Goal: Information Seeking & Learning: Compare options

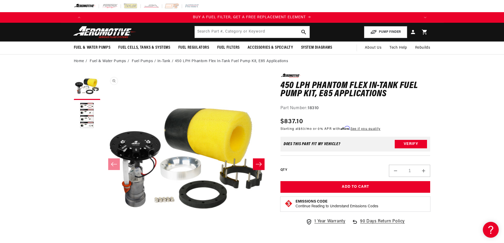
scroll to position [0, 0]
click at [82, 164] on slider-component "Gallery Viewer" at bounding box center [87, 164] width 26 height 181
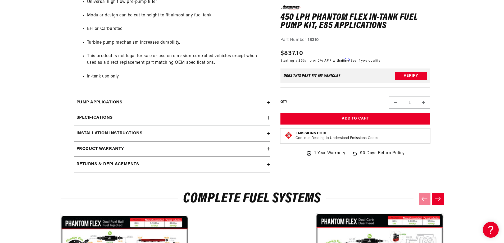
scroll to position [741, 0]
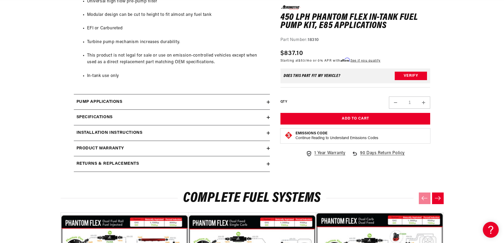
click at [107, 133] on h2 "Installation Instructions" at bounding box center [110, 133] width 66 height 7
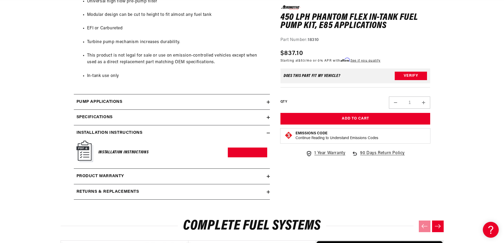
scroll to position [0, 0]
click at [112, 152] on h6 "Installation Instructions" at bounding box center [123, 152] width 50 height 7
click at [245, 151] on link "Download PDF" at bounding box center [247, 153] width 39 height 10
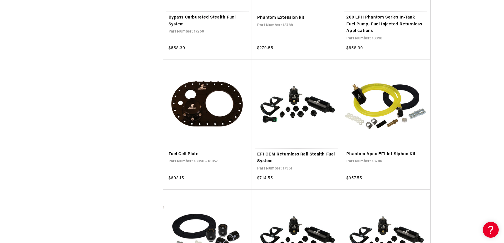
scroll to position [0, 1007]
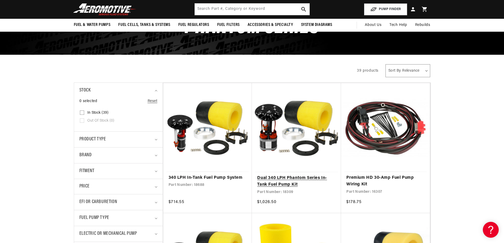
click at [291, 181] on link "Dual 340 LPH Phantom Series In-Tank Fuel Pump Kit" at bounding box center [296, 182] width 79 height 14
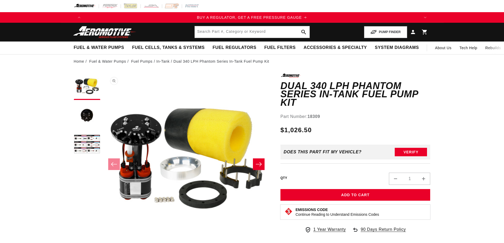
click at [103, 241] on button "Open media 1 in modal" at bounding box center [103, 241] width 0 height 0
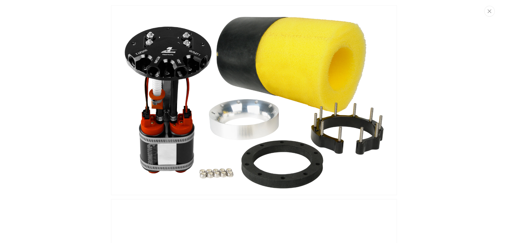
click at [269, 159] on img "Media gallery" at bounding box center [254, 100] width 286 height 190
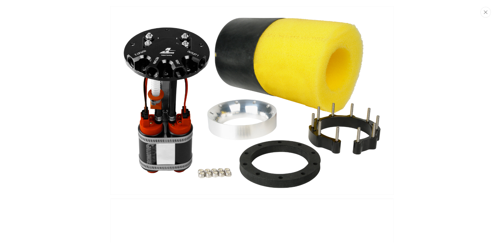
scroll to position [0, 0]
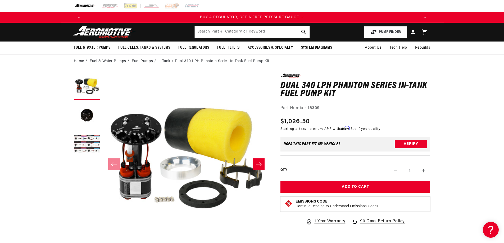
click at [263, 164] on button "Slide right" at bounding box center [259, 165] width 12 height 12
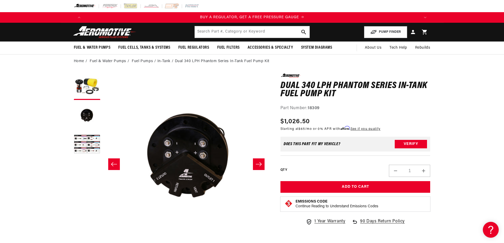
scroll to position [0, 167]
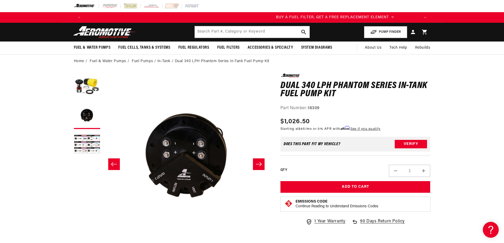
click at [263, 164] on button "Slide right" at bounding box center [259, 165] width 12 height 12
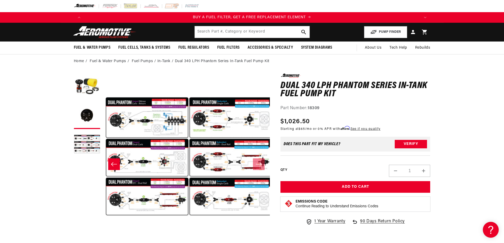
scroll to position [0, 334]
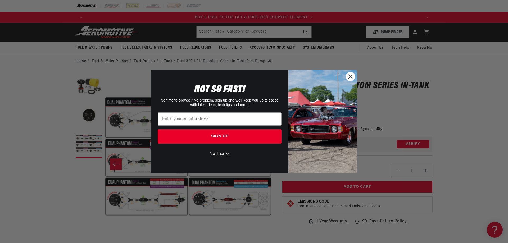
click at [104, 115] on div "Close dialog NOT SO FAST! No time to browse? No problem. Sign up and we'll keep…" at bounding box center [254, 121] width 508 height 243
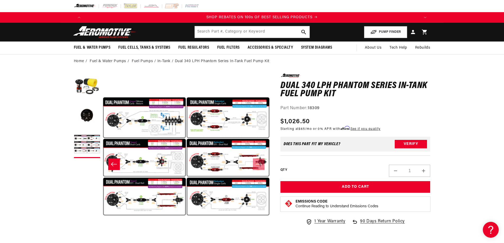
scroll to position [0, 671]
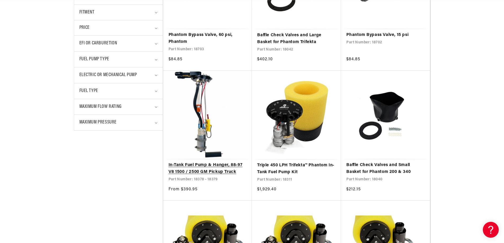
scroll to position [0, 671]
click at [212, 173] on link "In-Tank Fuel Pump & Hanger, 88-97 V8 1500 / 2500 GM Pickup Truck" at bounding box center [208, 169] width 78 height 14
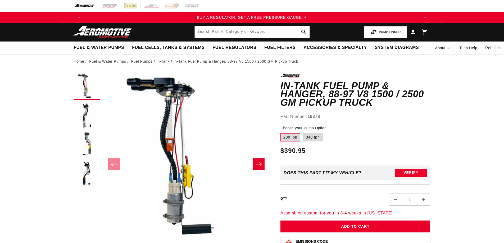
click at [261, 167] on icon "Slide right" at bounding box center [259, 164] width 6 height 5
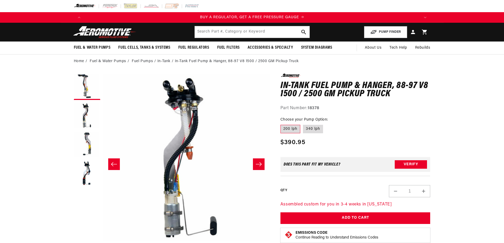
scroll to position [0, 167]
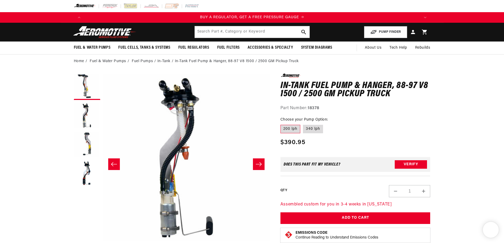
click at [261, 167] on icon "Slide right" at bounding box center [259, 164] width 6 height 5
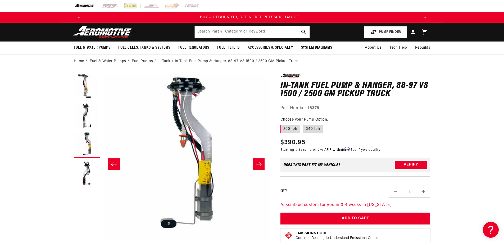
click at [261, 167] on icon "Slide right" at bounding box center [259, 164] width 6 height 5
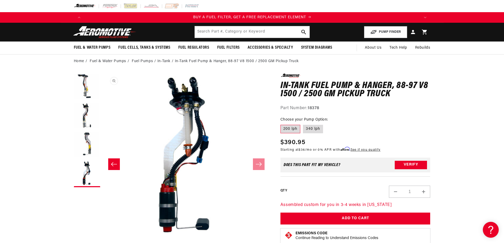
scroll to position [0, 336]
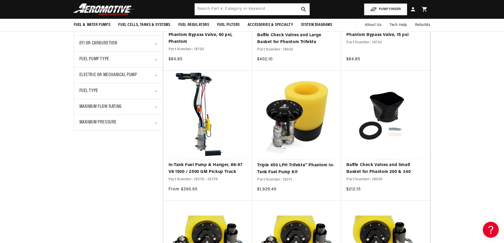
scroll to position [0, 671]
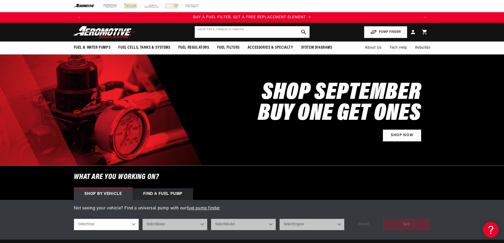
click at [254, 32] on input "text" at bounding box center [252, 32] width 115 height 12
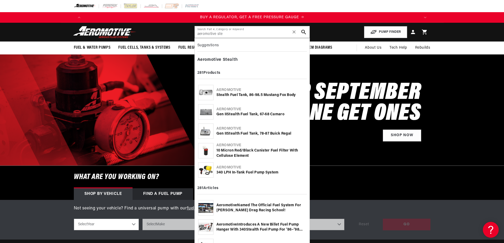
click at [222, 110] on b "Aeromotive" at bounding box center [229, 109] width 25 height 4
click at [255, 33] on input "aeromotive ste" at bounding box center [252, 32] width 115 height 12
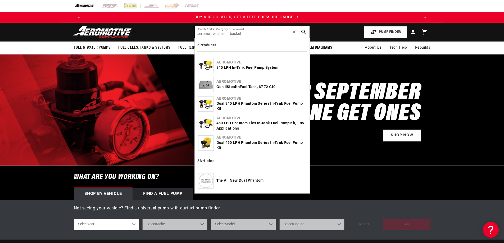
scroll to position [0, 0]
type input "aeromotive stealth basket"
click at [250, 68] on div "340 LPH In-Tank Fuel Pump System" at bounding box center [262, 67] width 90 height 5
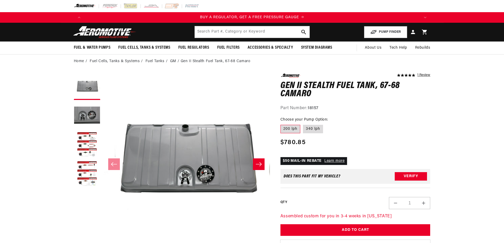
click at [264, 166] on button "Slide right" at bounding box center [259, 165] width 12 height 12
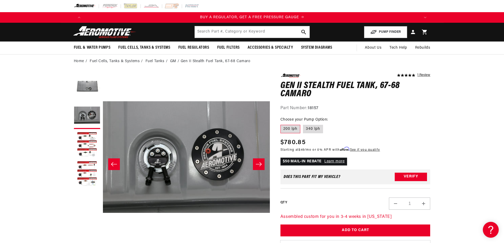
click at [264, 166] on button "Slide right" at bounding box center [259, 165] width 12 height 12
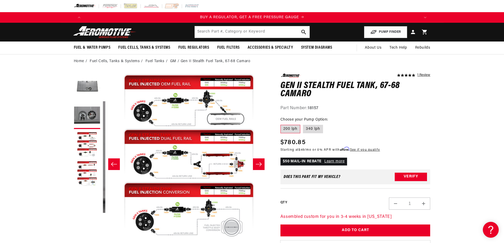
scroll to position [0, 334]
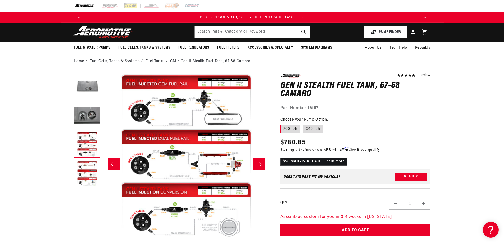
click at [264, 166] on button "Slide right" at bounding box center [259, 165] width 12 height 12
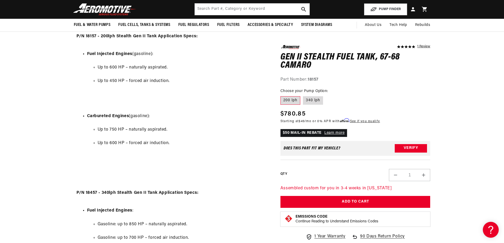
scroll to position [0, 0]
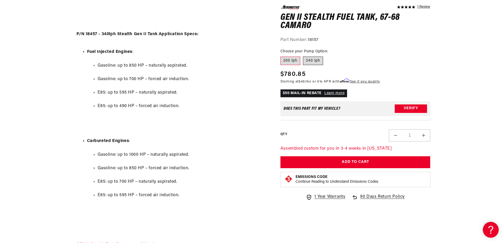
click at [310, 59] on label "340 lph" at bounding box center [313, 61] width 20 height 8
click at [303, 56] on input "340 lph" at bounding box center [303, 56] width 0 height 0
radio input "true"
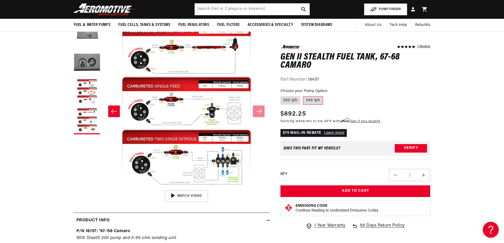
click at [115, 109] on icon "Slide left" at bounding box center [114, 111] width 6 height 5
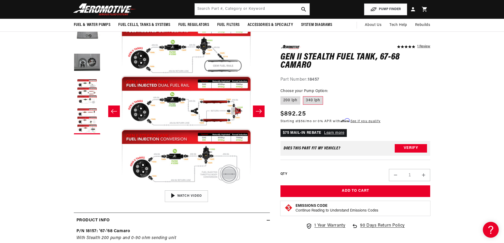
click at [115, 109] on icon "Slide left" at bounding box center [114, 111] width 6 height 5
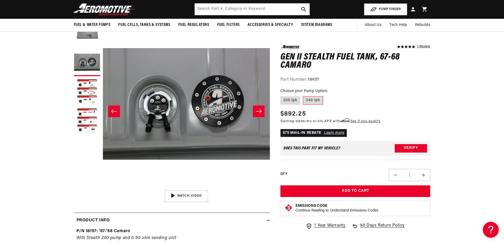
click at [115, 109] on icon "Slide left" at bounding box center [114, 111] width 6 height 5
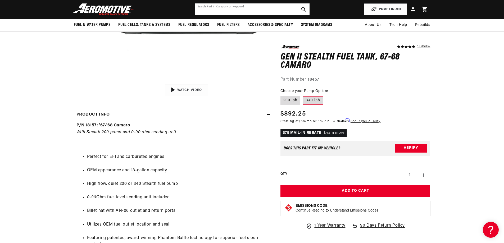
click at [246, 5] on input "text" at bounding box center [252, 9] width 115 height 12
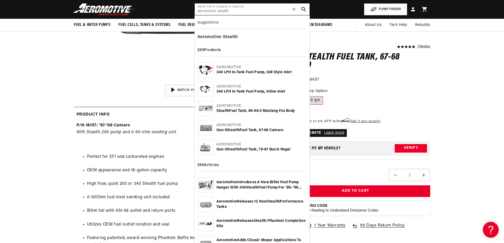
type input "aeromotive stealth"
click at [228, 87] on b "Aeromotive" at bounding box center [229, 87] width 25 height 4
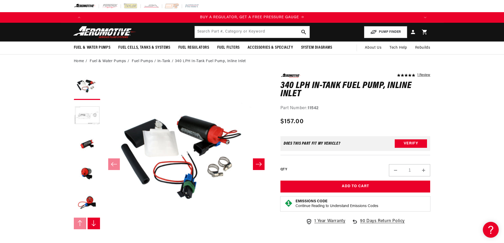
click at [260, 167] on icon "Slide right" at bounding box center [259, 164] width 6 height 5
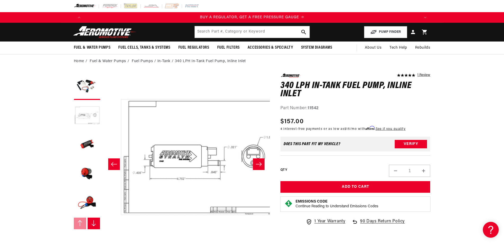
scroll to position [0, 167]
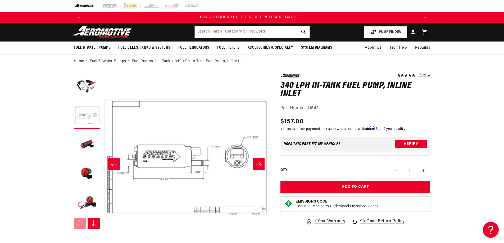
click at [260, 167] on icon "Slide right" at bounding box center [259, 164] width 6 height 5
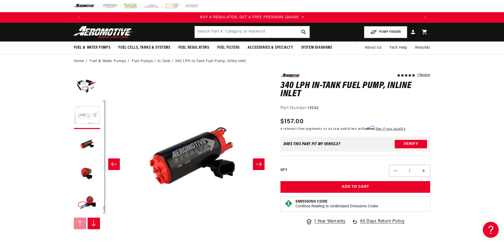
scroll to position [0, 334]
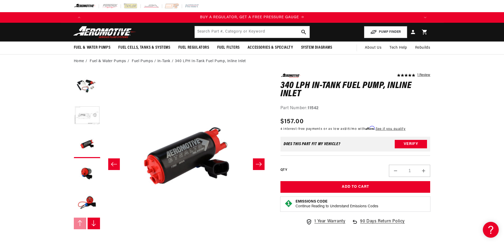
click at [260, 167] on icon "Slide right" at bounding box center [259, 164] width 6 height 5
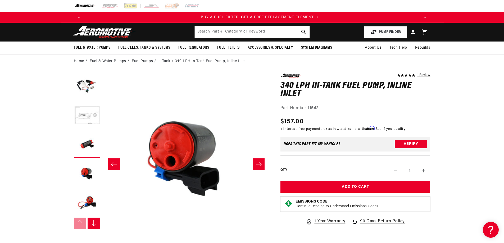
scroll to position [0, 336]
click at [260, 167] on icon "Slide right" at bounding box center [259, 164] width 6 height 5
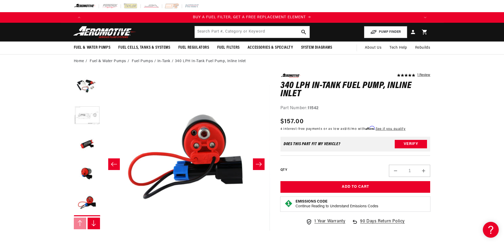
click at [260, 167] on icon "Slide right" at bounding box center [259, 164] width 6 height 5
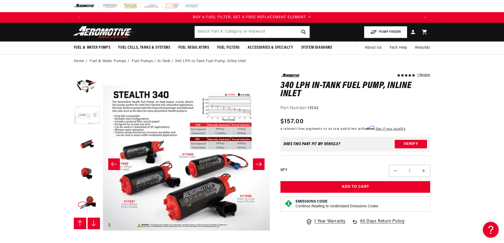
scroll to position [29, 0]
click at [260, 167] on icon "Slide right" at bounding box center [259, 164] width 6 height 5
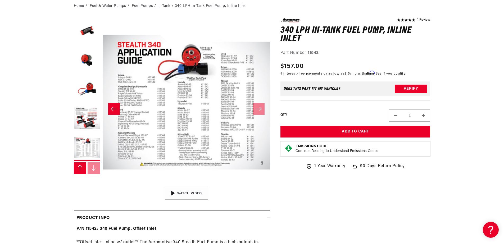
scroll to position [0, 0]
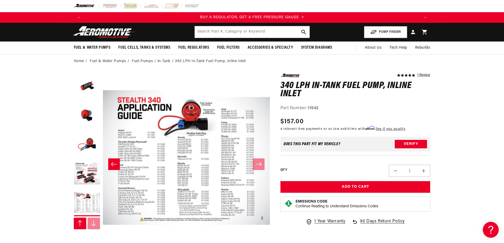
click at [116, 163] on icon "Slide left" at bounding box center [114, 164] width 6 height 5
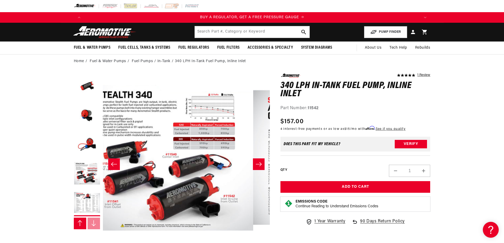
click at [116, 163] on icon "Slide left" at bounding box center [114, 164] width 6 height 5
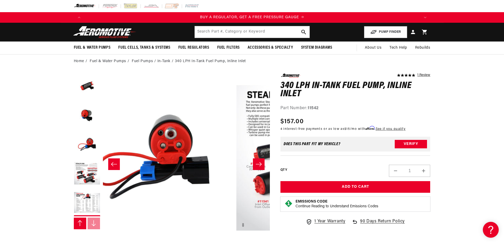
scroll to position [0, 675]
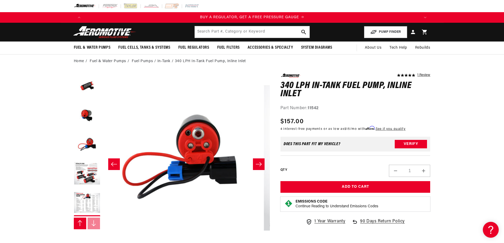
click at [116, 163] on icon "Slide left" at bounding box center [114, 164] width 6 height 5
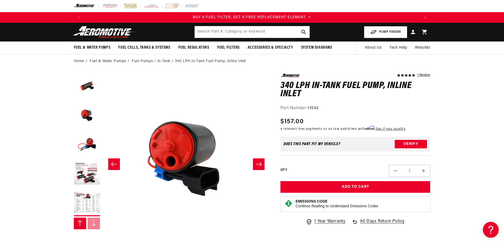
click at [116, 163] on icon "Slide left" at bounding box center [114, 164] width 6 height 5
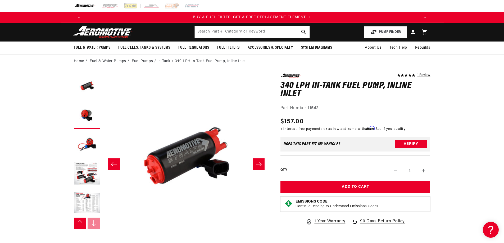
click at [116, 163] on icon "Slide left" at bounding box center [114, 164] width 6 height 5
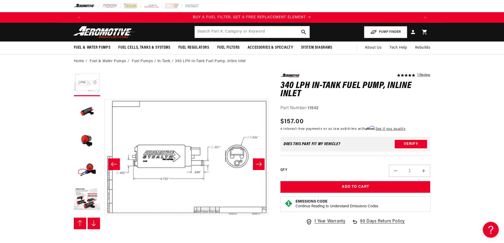
click at [116, 163] on icon "Slide left" at bounding box center [114, 164] width 6 height 5
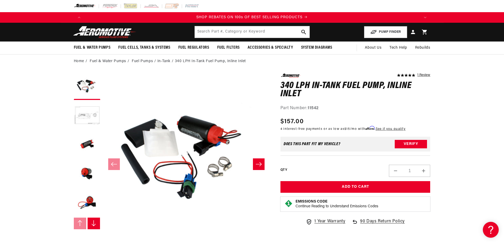
click at [165, 59] on li "In-Tank" at bounding box center [166, 62] width 17 height 6
click at [164, 61] on li "In-Tank" at bounding box center [166, 62] width 17 height 6
click at [161, 59] on li "In-Tank" at bounding box center [166, 62] width 17 height 6
click at [162, 61] on li "In-Tank" at bounding box center [166, 62] width 17 height 6
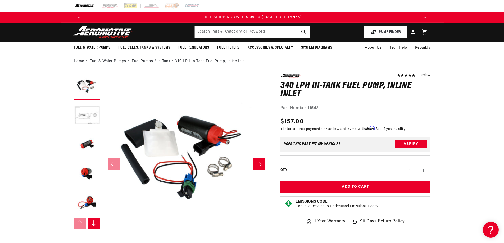
click at [163, 64] on li "In-Tank" at bounding box center [166, 62] width 17 height 6
drag, startPoint x: 176, startPoint y: 63, endPoint x: 171, endPoint y: 62, distance: 4.6
click at [175, 63] on li "340 LPH In-Tank Fuel Pump, Inline Inlet" at bounding box center [210, 62] width 71 height 6
click at [165, 61] on li "In-Tank" at bounding box center [166, 62] width 17 height 6
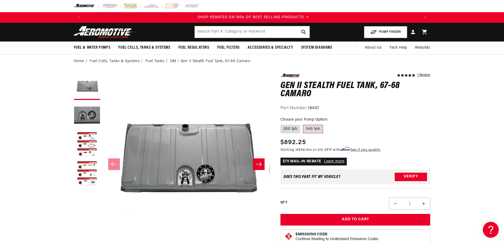
scroll to position [0, 671]
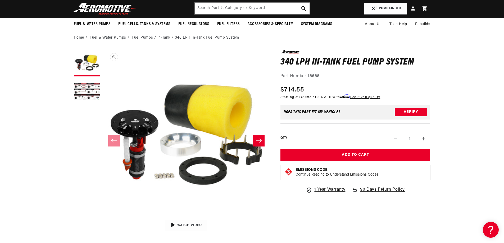
scroll to position [26, 0]
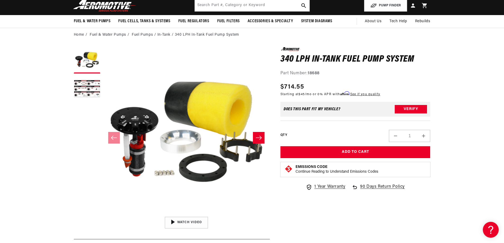
click at [261, 141] on button "Slide right" at bounding box center [259, 138] width 12 height 12
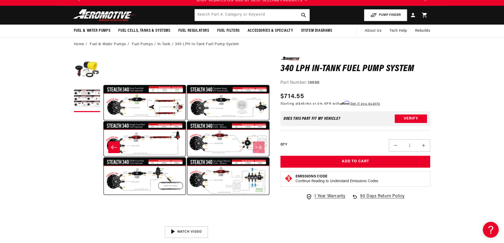
scroll to position [0, 0]
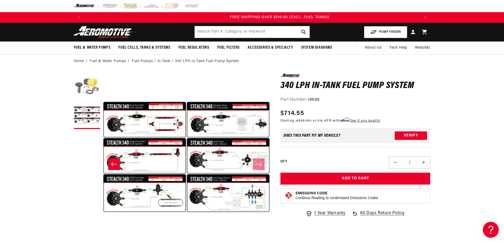
click at [92, 89] on button "Load image 1 in gallery view" at bounding box center [87, 87] width 26 height 26
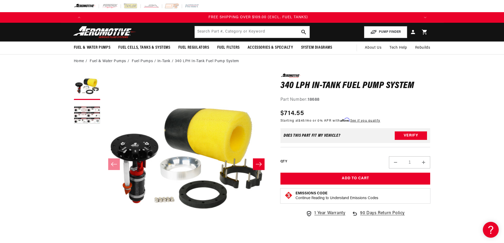
scroll to position [0, 1007]
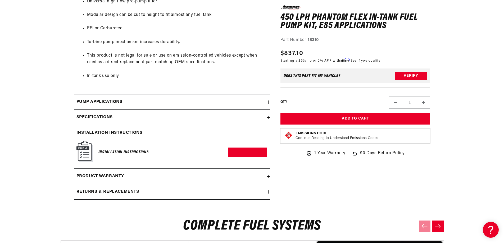
scroll to position [0, 0]
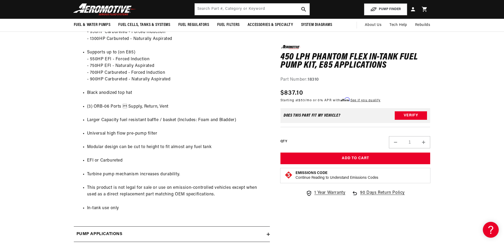
scroll to position [0, 1007]
